Goal: Task Accomplishment & Management: Complete application form

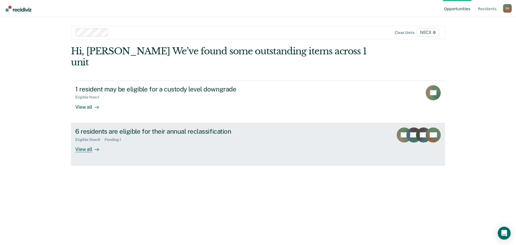
click at [87, 142] on div "View all" at bounding box center [90, 147] width 30 height 10
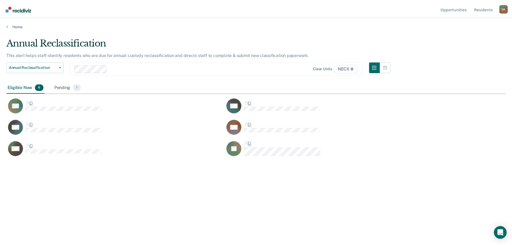
scroll to position [163, 499]
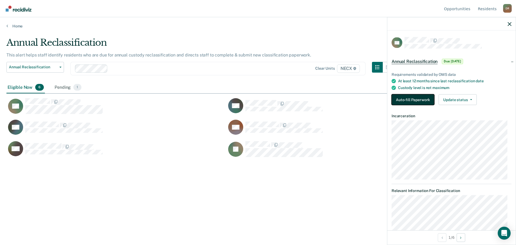
click at [408, 100] on button "Auto-fill Paperwork" at bounding box center [412, 99] width 43 height 11
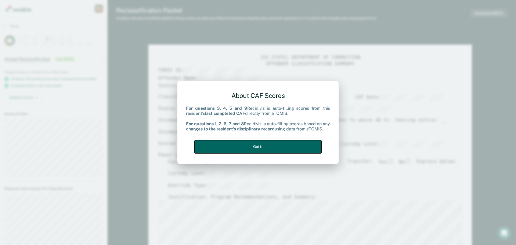
click at [234, 148] on button "Got it" at bounding box center [257, 146] width 127 height 13
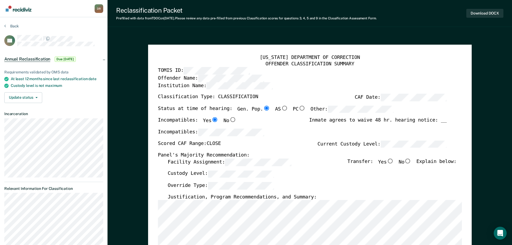
click at [411, 161] on input "No" at bounding box center [407, 160] width 7 height 5
type textarea "x"
radio input "true"
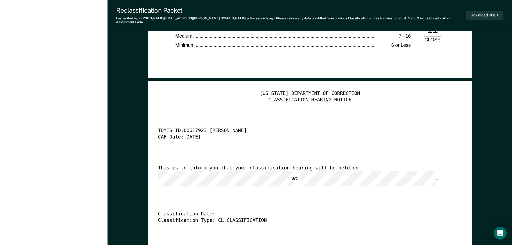
scroll to position [0, 6]
click at [483, 14] on button "Download DOCX" at bounding box center [484, 15] width 37 height 9
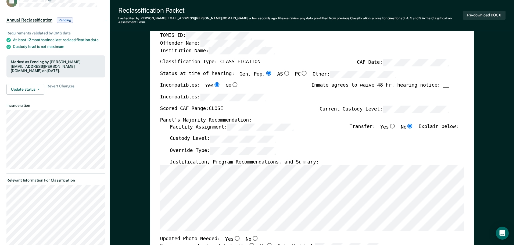
scroll to position [0, 0]
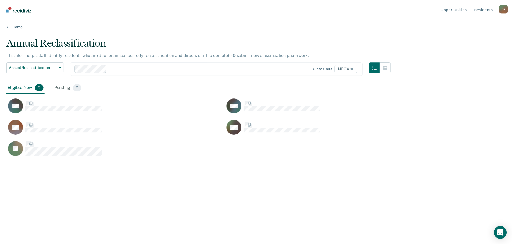
scroll to position [163, 499]
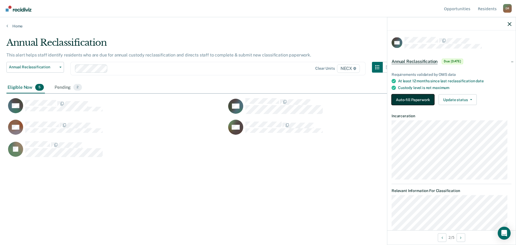
click at [420, 99] on button "Auto-fill Paperwork" at bounding box center [412, 99] width 43 height 11
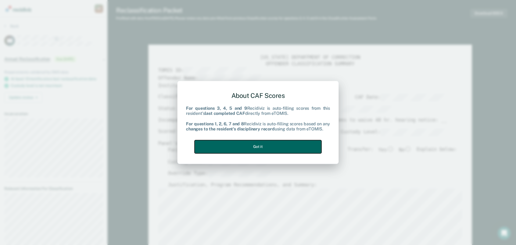
click at [233, 144] on button "Got it" at bounding box center [257, 146] width 127 height 13
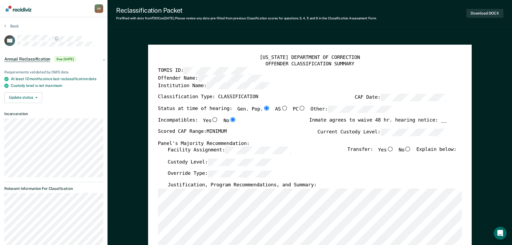
click at [410, 150] on input "No" at bounding box center [407, 149] width 7 height 5
type textarea "x"
radio input "true"
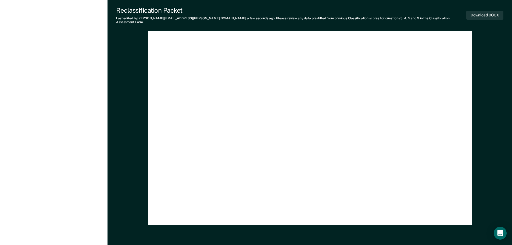
scroll to position [1577, 0]
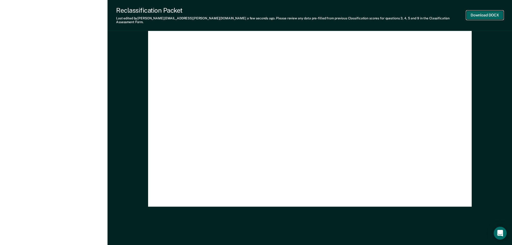
click at [479, 14] on button "Download DOCX" at bounding box center [484, 15] width 37 height 9
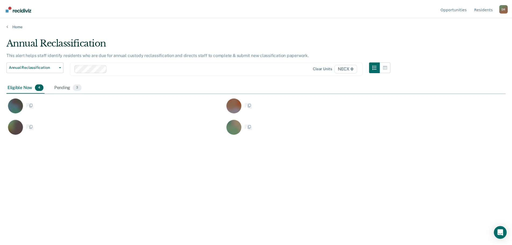
scroll to position [163, 499]
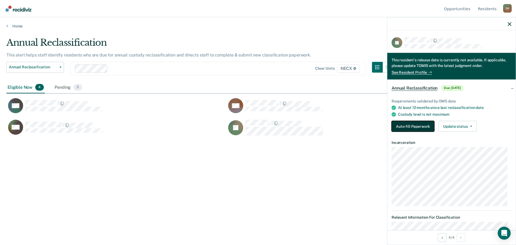
click at [399, 123] on button "Auto-fill Paperwork" at bounding box center [412, 126] width 43 height 11
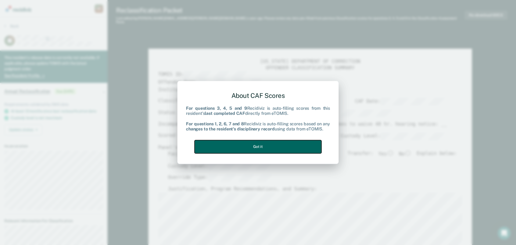
click at [212, 144] on button "Got it" at bounding box center [257, 146] width 127 height 13
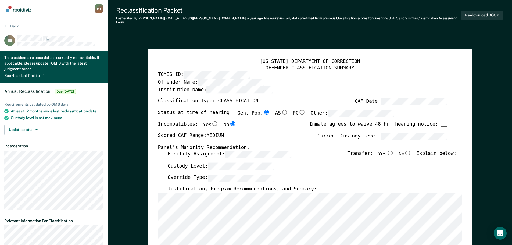
click at [411, 150] on input "No" at bounding box center [407, 152] width 7 height 5
type textarea "x"
radio input "true"
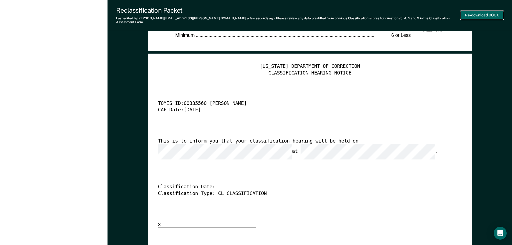
click at [472, 13] on button "Re-download DOCX" at bounding box center [481, 15] width 43 height 9
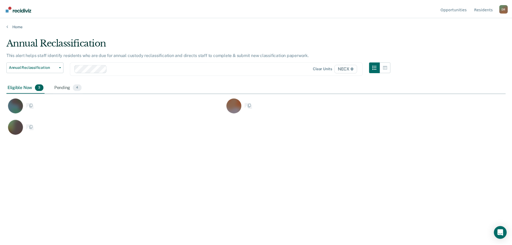
scroll to position [163, 499]
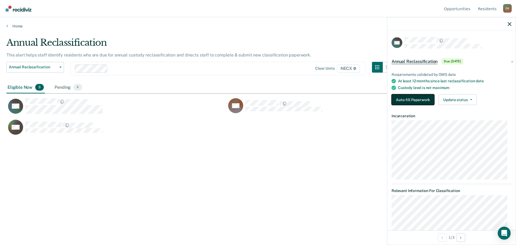
click at [402, 99] on button "Auto-fill Paperwork" at bounding box center [412, 99] width 43 height 11
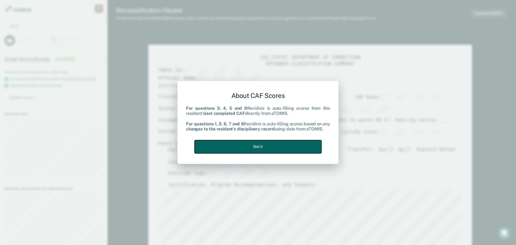
click at [244, 146] on button "Got it" at bounding box center [257, 146] width 127 height 13
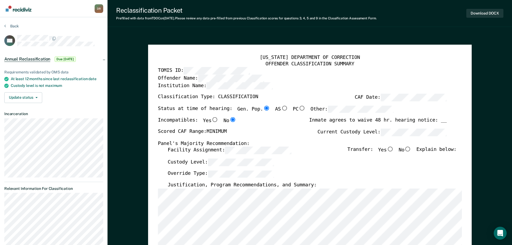
click at [411, 149] on input "No" at bounding box center [407, 149] width 7 height 5
type textarea "x"
radio input "true"
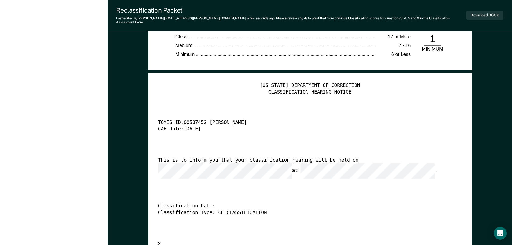
scroll to position [0, 6]
click at [483, 14] on button "Download DOCX" at bounding box center [484, 15] width 37 height 9
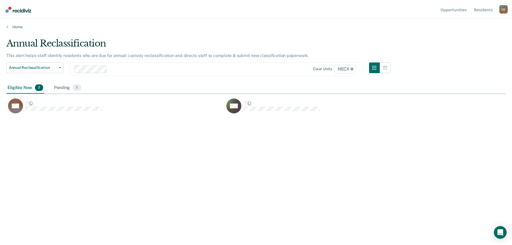
scroll to position [163, 499]
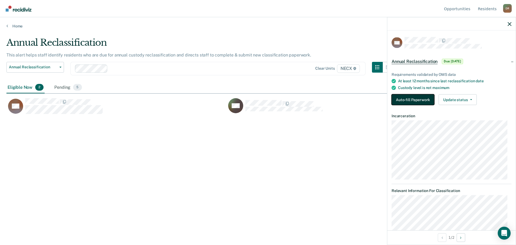
click at [413, 99] on button "Auto-fill Paperwork" at bounding box center [412, 99] width 43 height 11
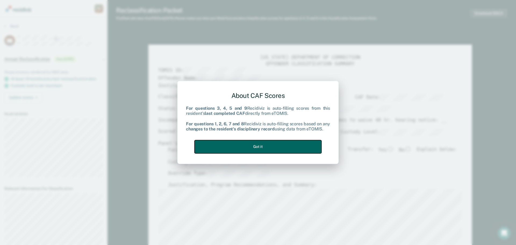
click at [269, 146] on button "Got it" at bounding box center [257, 146] width 127 height 13
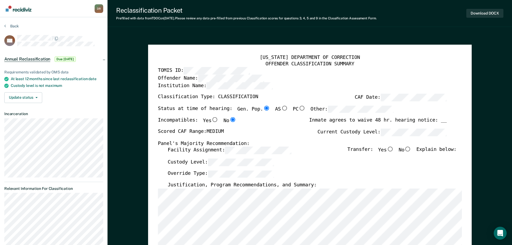
click at [411, 150] on input "No" at bounding box center [407, 149] width 7 height 5
type textarea "x"
radio input "true"
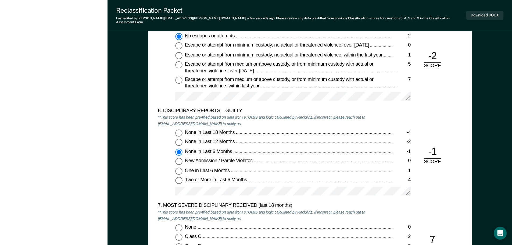
scroll to position [913, 0]
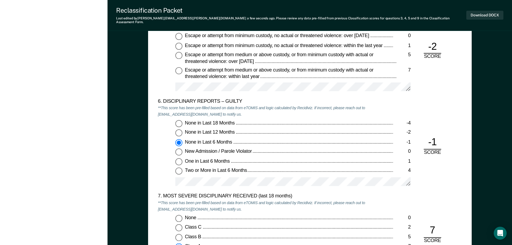
click at [129, 120] on div "[US_STATE] DEPARTMENT OF CORRECTION OFFENDER CLASSIFICATION SUMMARY TOMIS ID: O…" at bounding box center [309, 23] width 404 height 1798
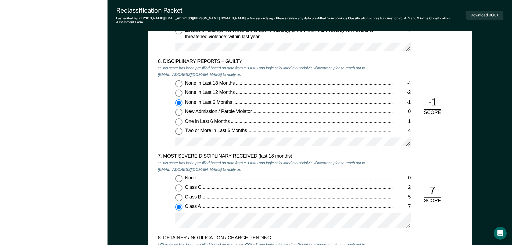
scroll to position [967, 0]
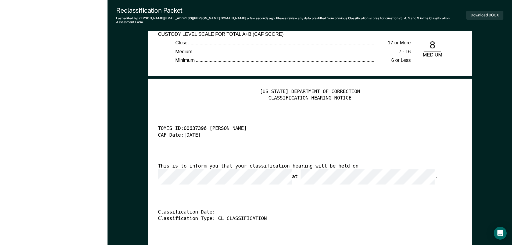
scroll to position [0, 6]
click at [485, 13] on button "Download DOCX" at bounding box center [484, 15] width 37 height 9
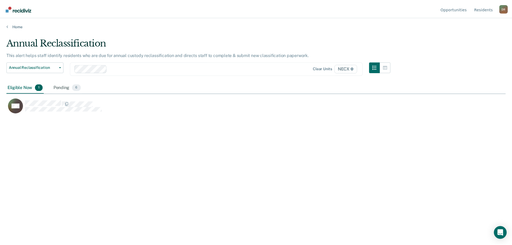
scroll to position [163, 499]
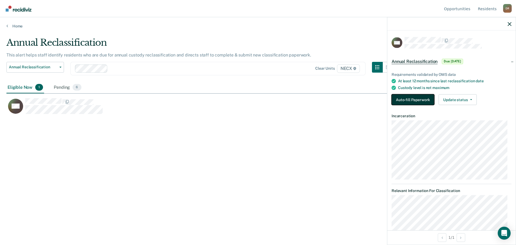
click at [421, 99] on button "Auto-fill Paperwork" at bounding box center [412, 99] width 43 height 11
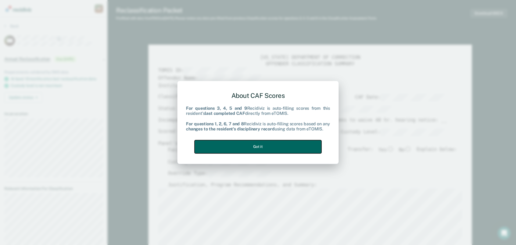
click at [237, 148] on button "Got it" at bounding box center [257, 146] width 127 height 13
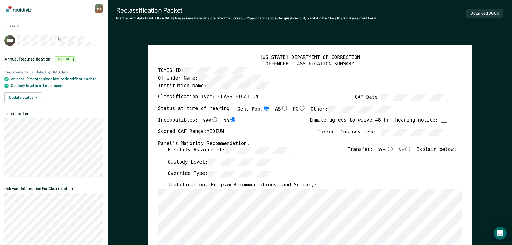
click at [411, 149] on input "No" at bounding box center [407, 149] width 7 height 5
type textarea "x"
radio input "true"
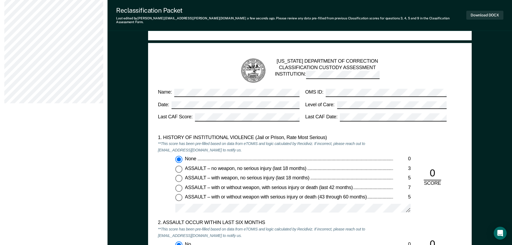
scroll to position [215, 0]
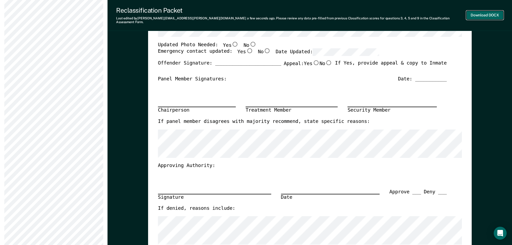
click at [476, 13] on button "Download DOCX" at bounding box center [484, 15] width 37 height 9
type textarea "x"
